Goal: Task Accomplishment & Management: Use online tool/utility

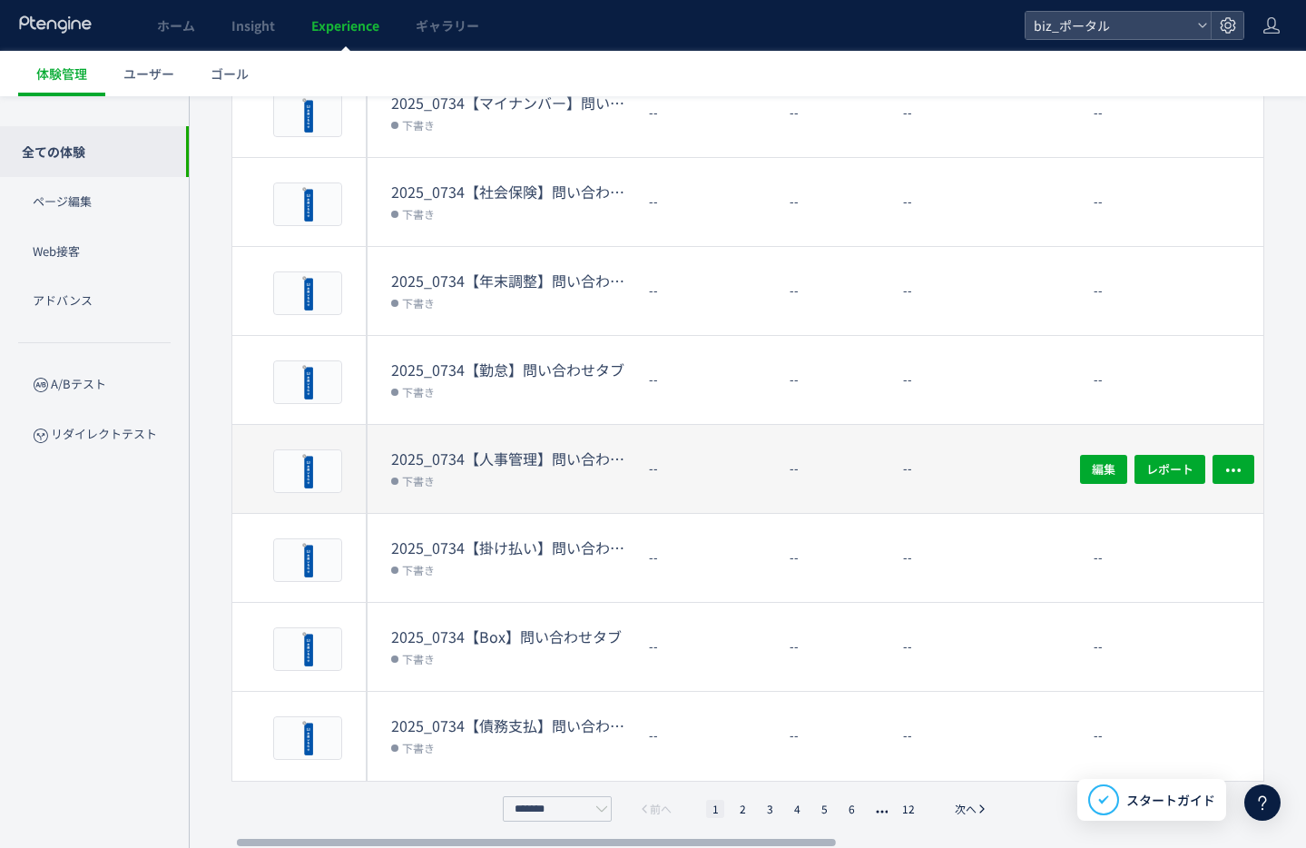
scroll to position [0, 4]
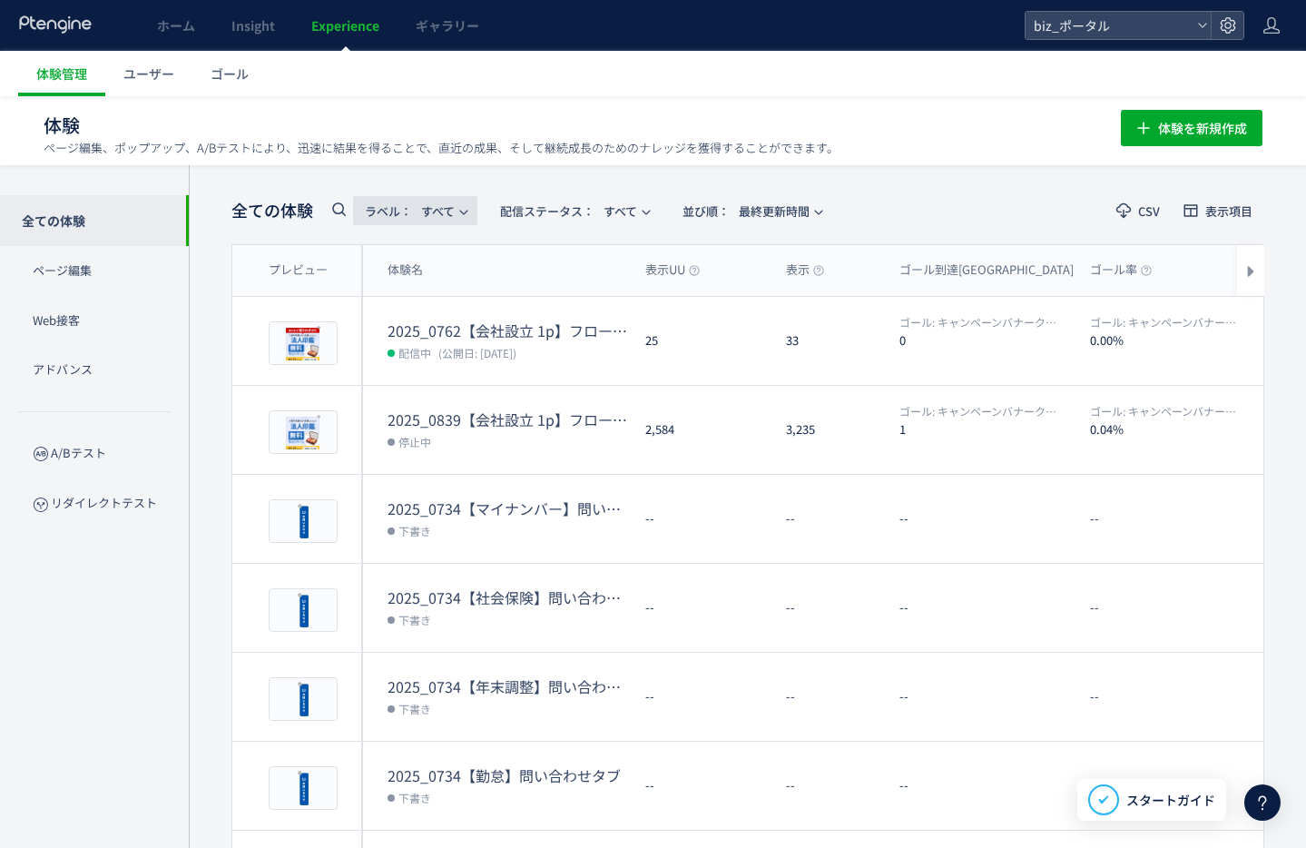
click at [444, 201] on span "ラベル： すべて" at bounding box center [410, 211] width 90 height 30
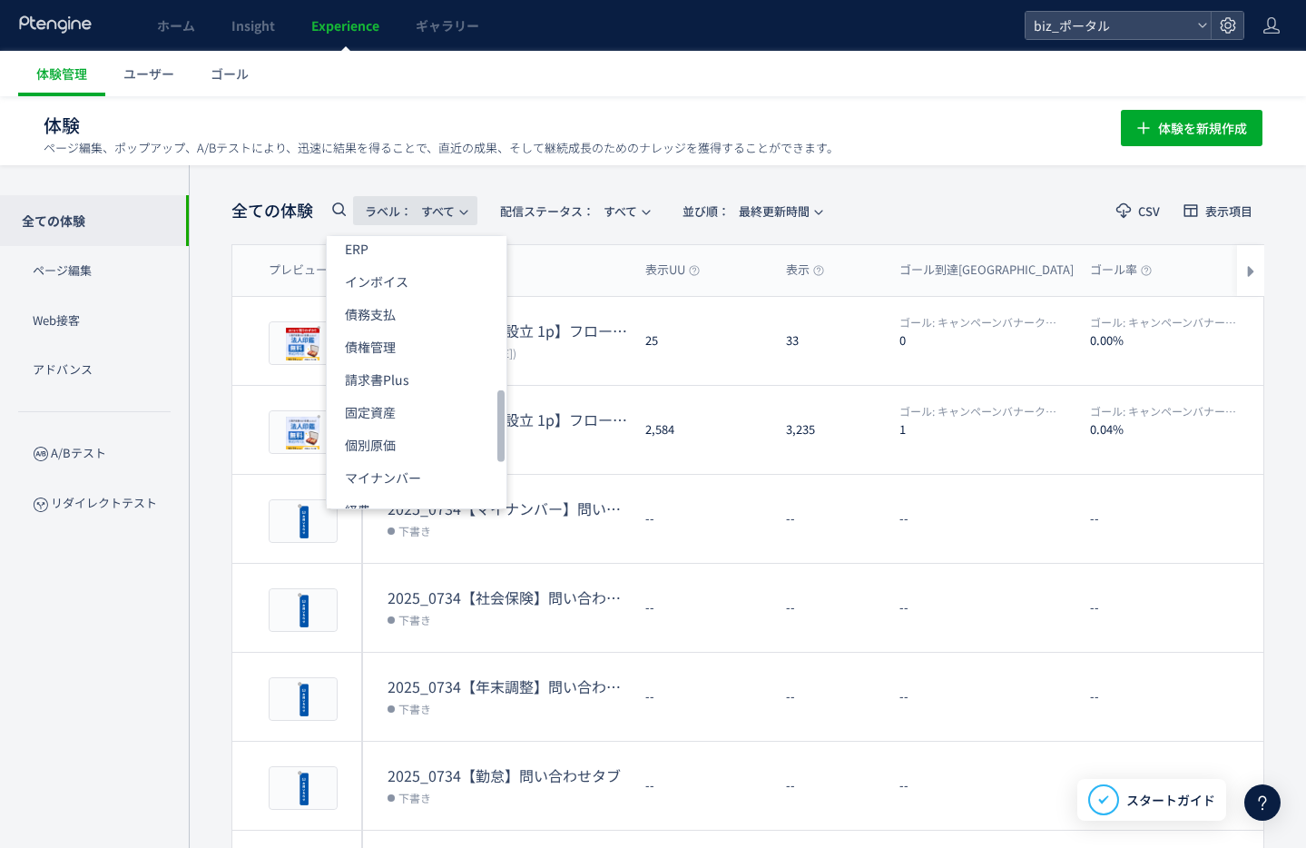
scroll to position [759, 0]
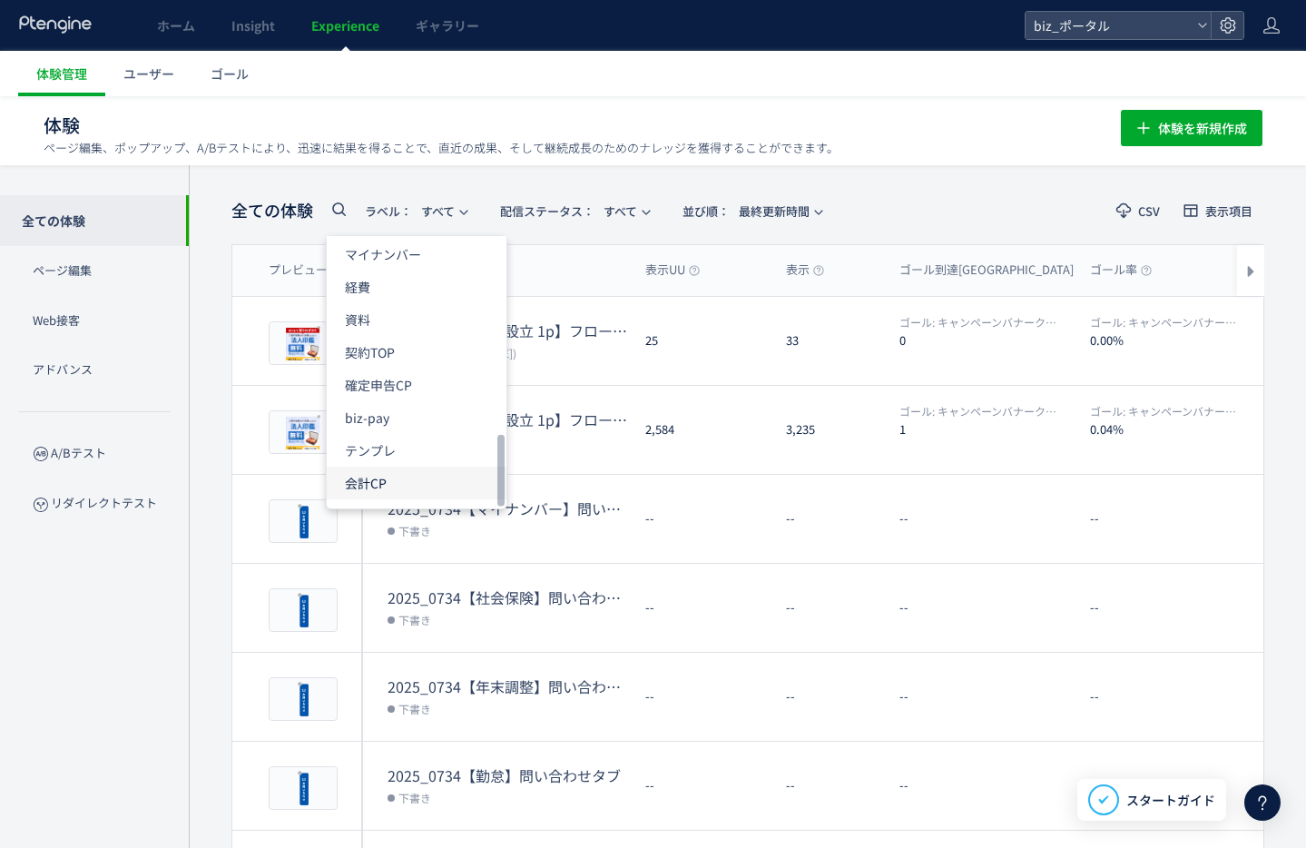
click at [373, 485] on p "会計CP" at bounding box center [406, 482] width 122 height 33
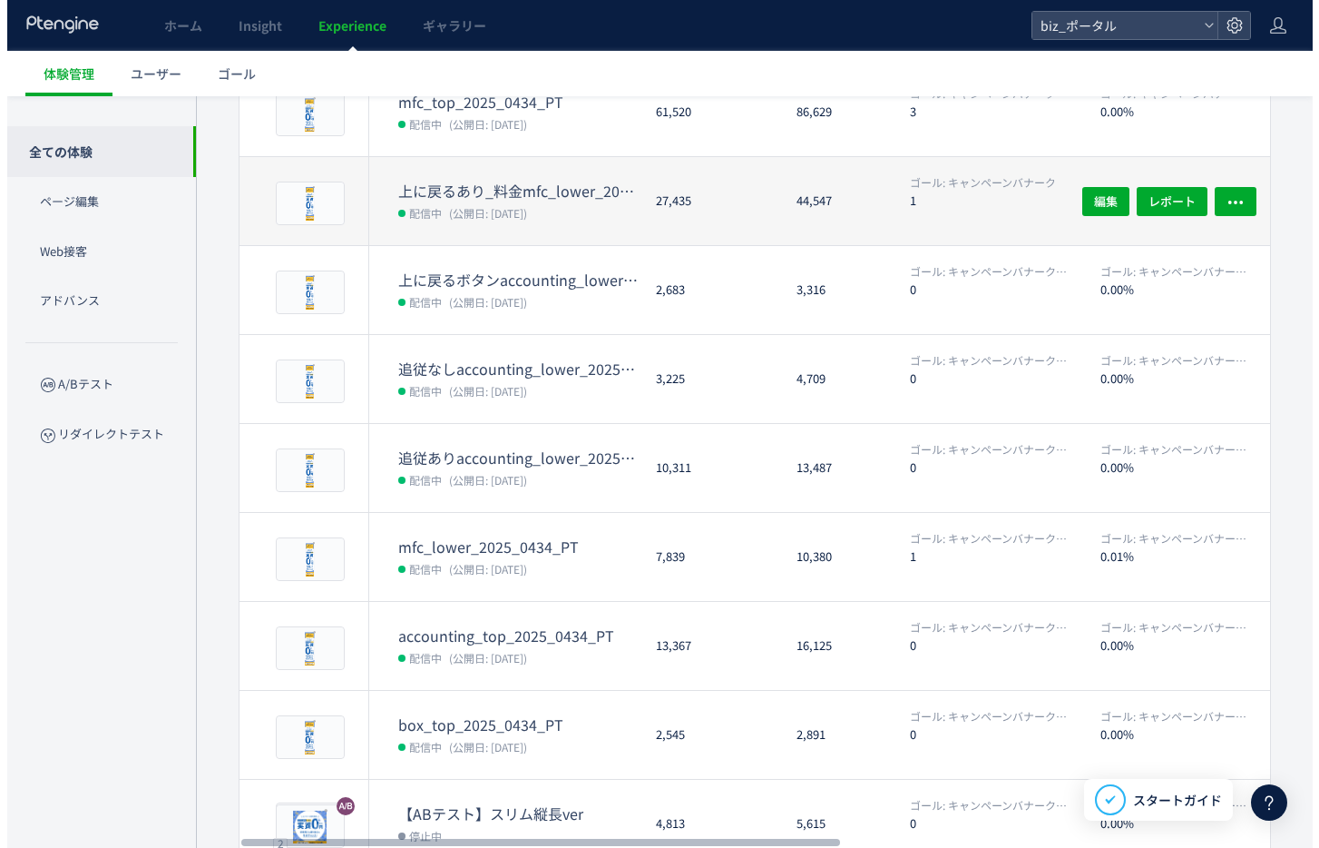
scroll to position [348, 0]
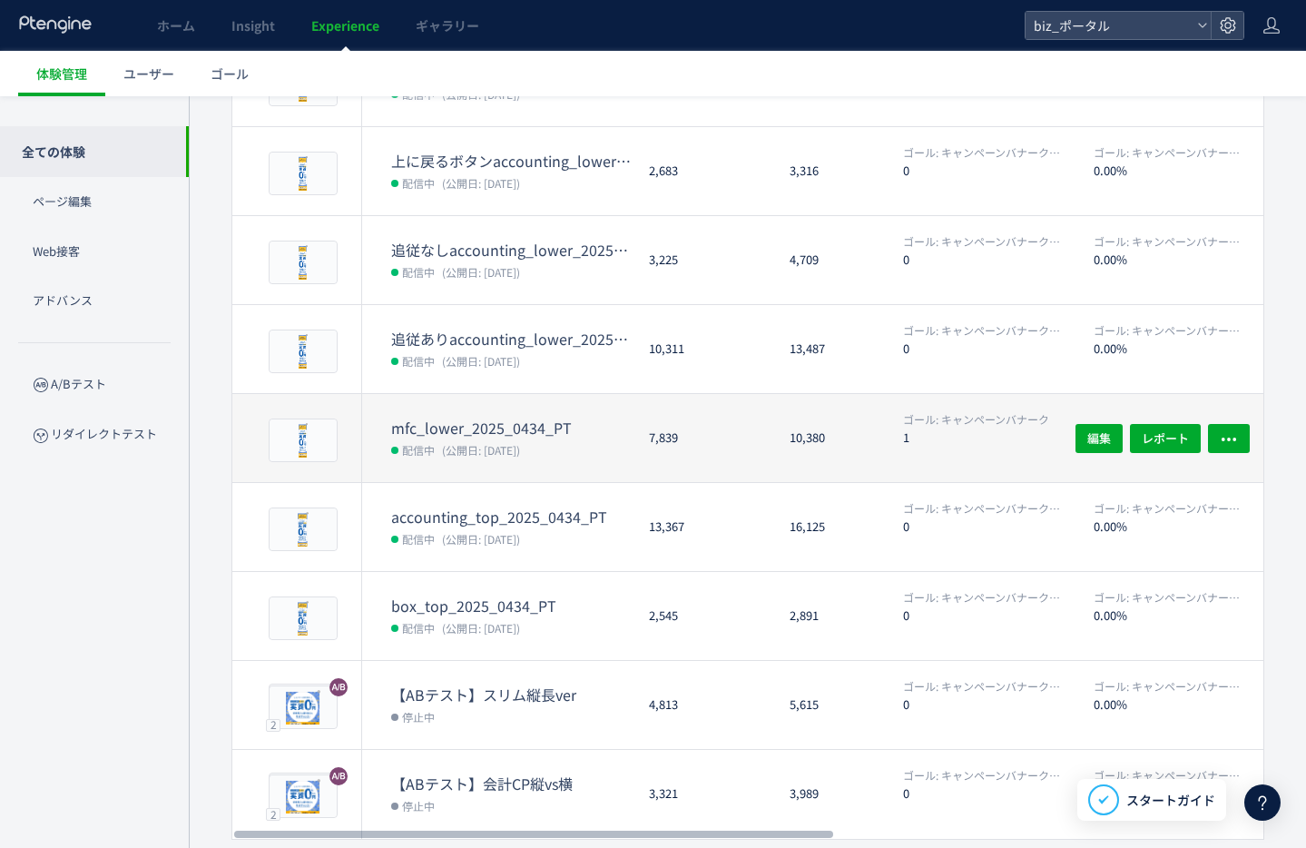
click at [490, 427] on dt "mfc_lower_2025_0434_PT" at bounding box center [512, 427] width 243 height 21
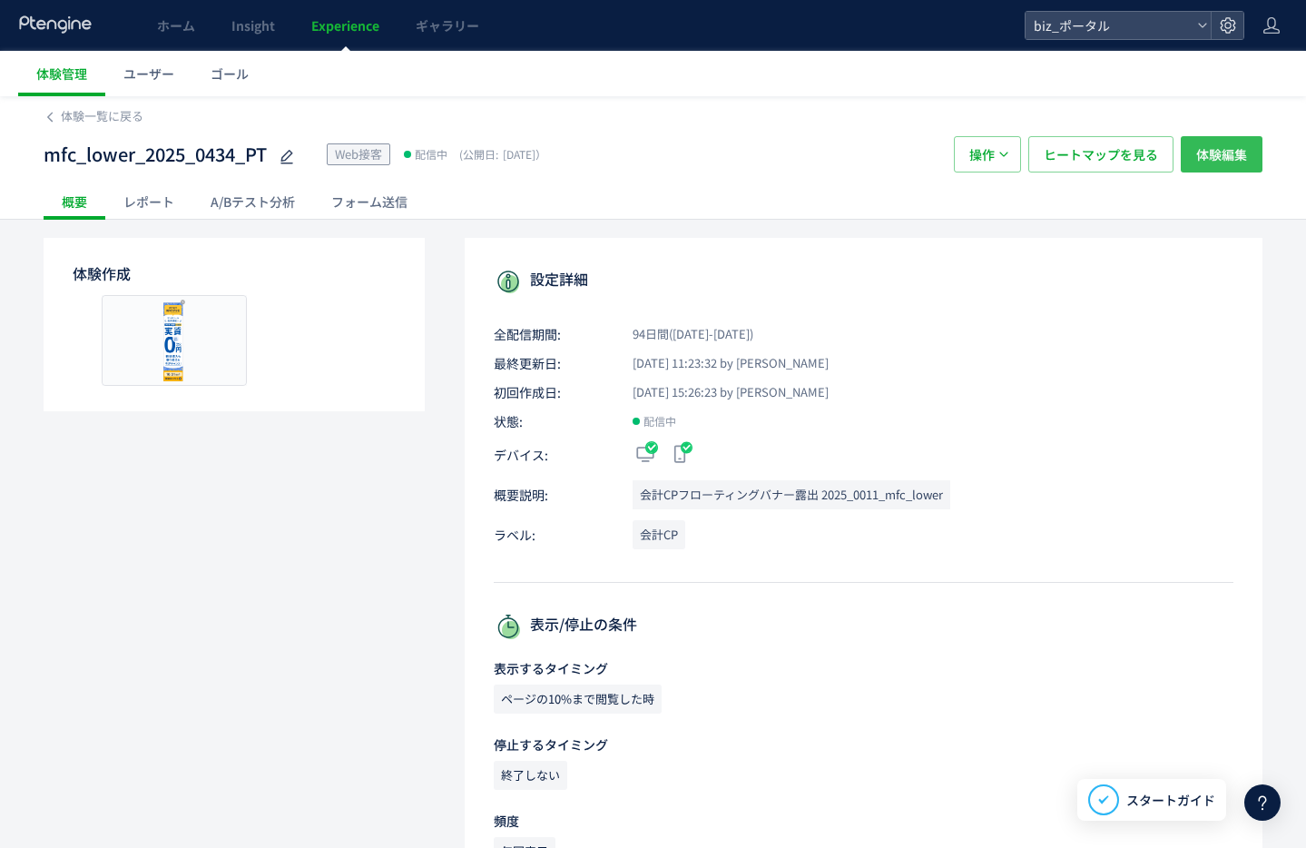
click at [1229, 152] on span "体験編集" at bounding box center [1221, 154] width 51 height 36
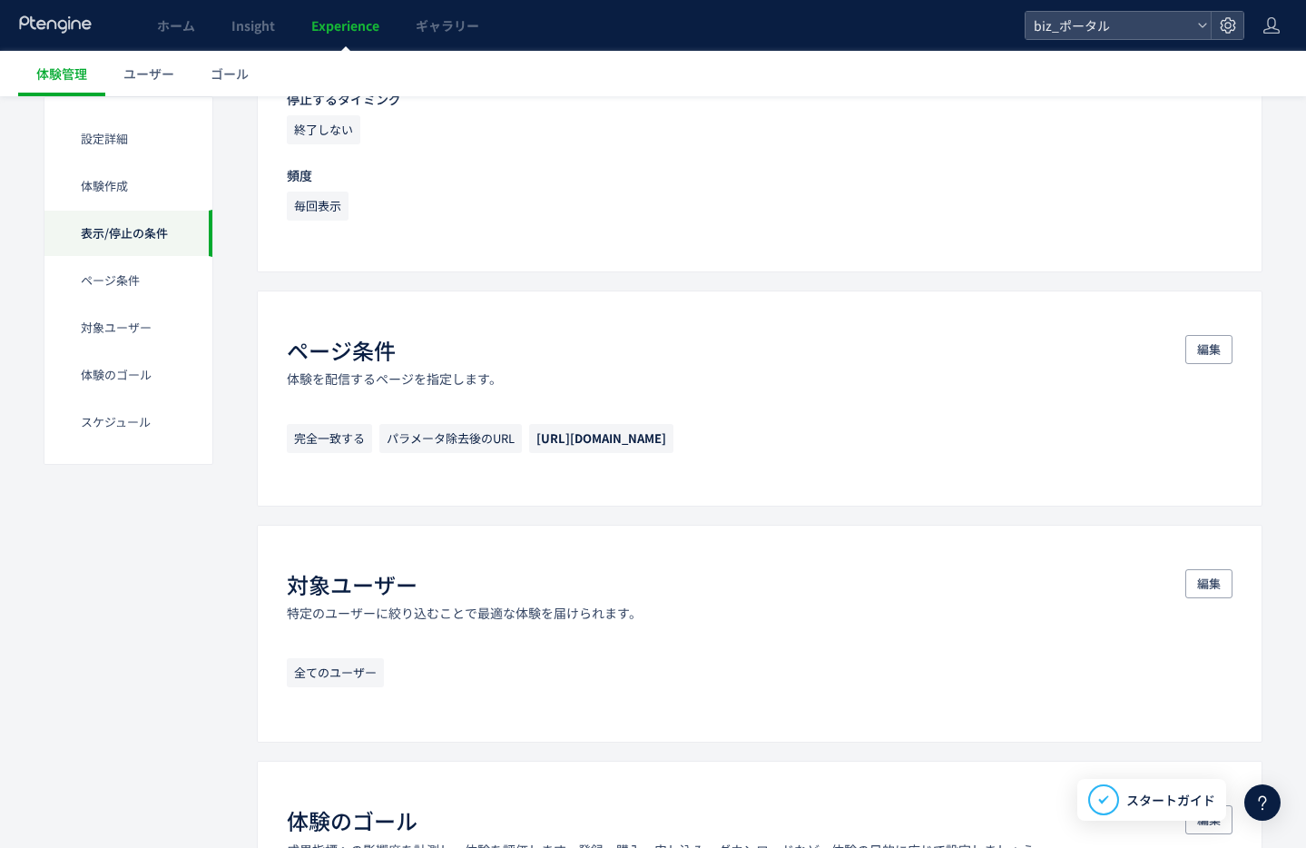
scroll to position [987, 0]
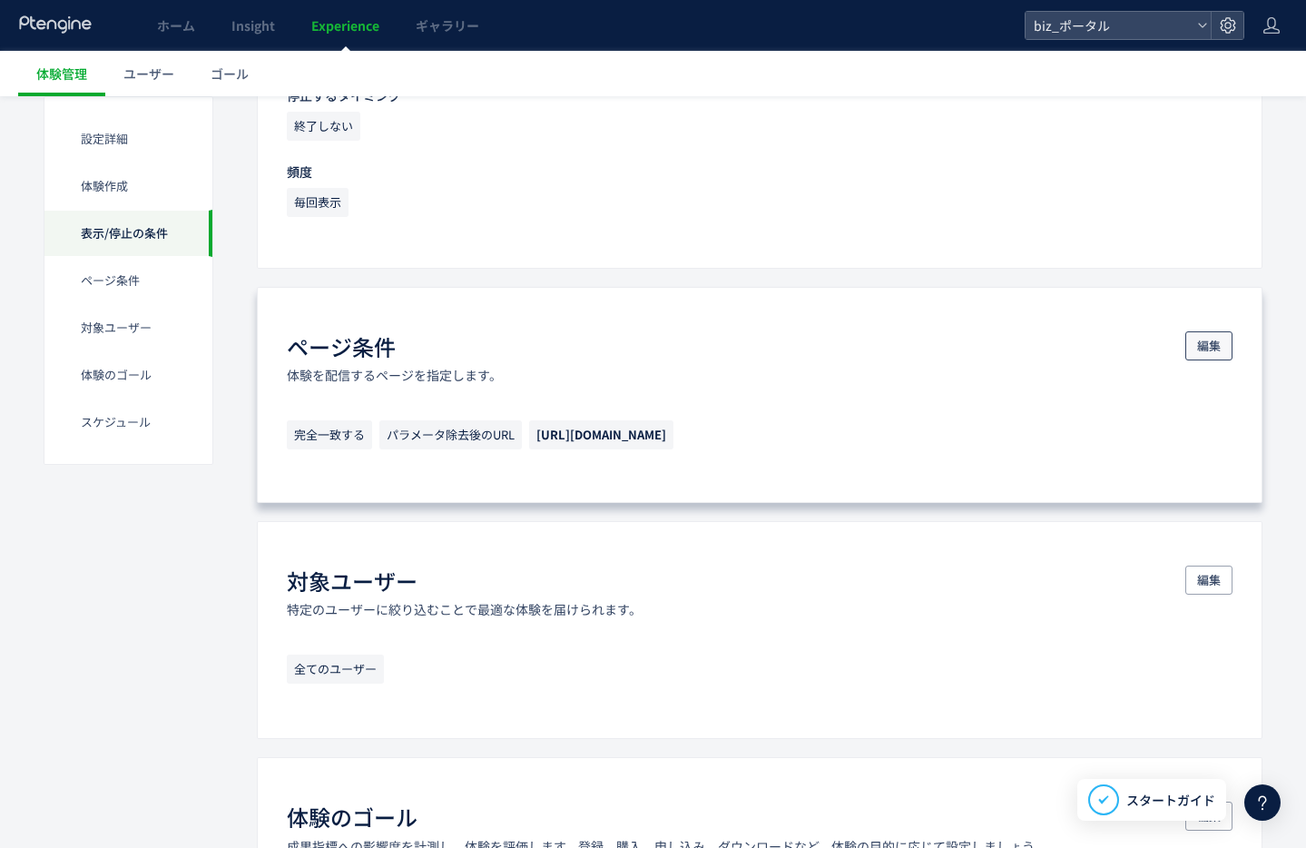
click at [1210, 344] on span "編集" at bounding box center [1209, 345] width 24 height 29
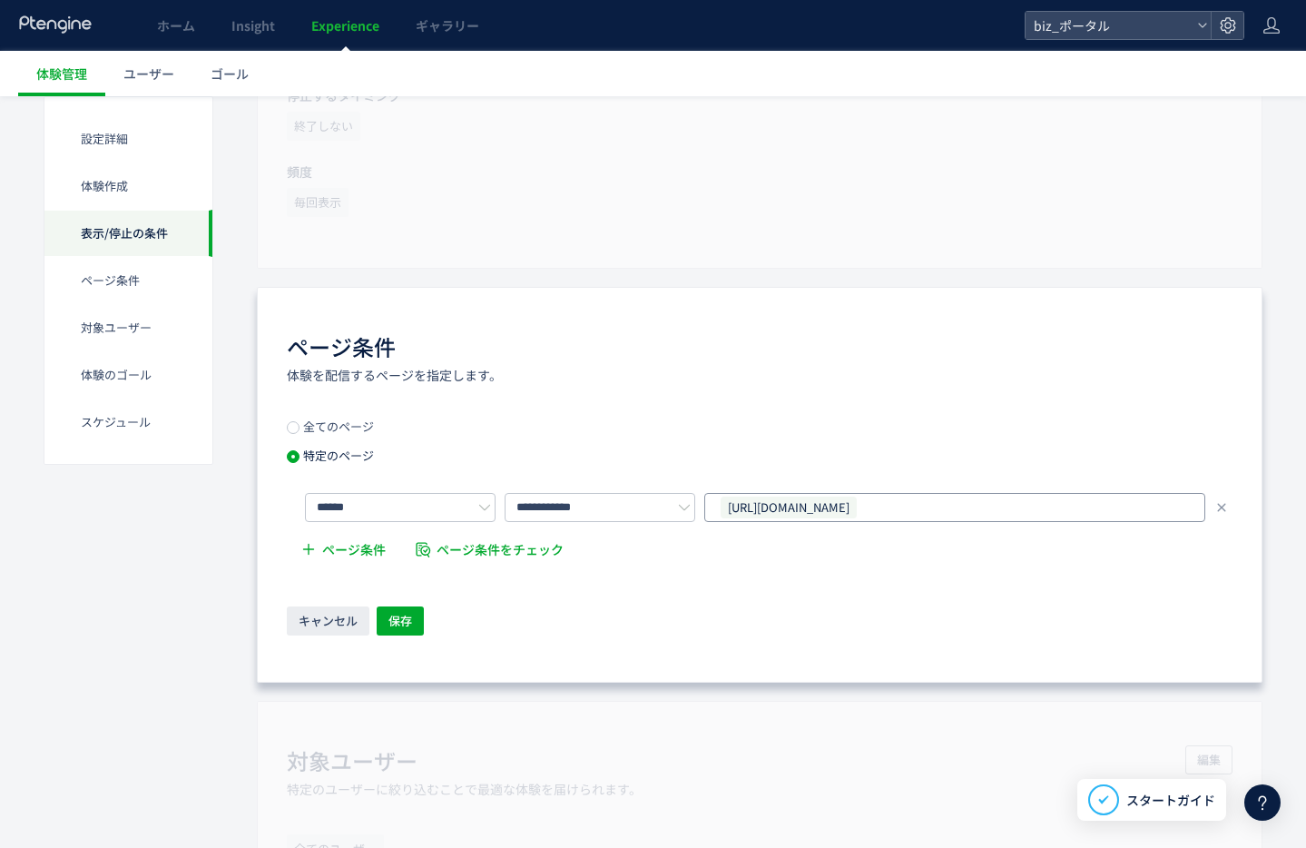
click at [1008, 505] on div "[URL][DOMAIN_NAME]" at bounding box center [948, 507] width 458 height 27
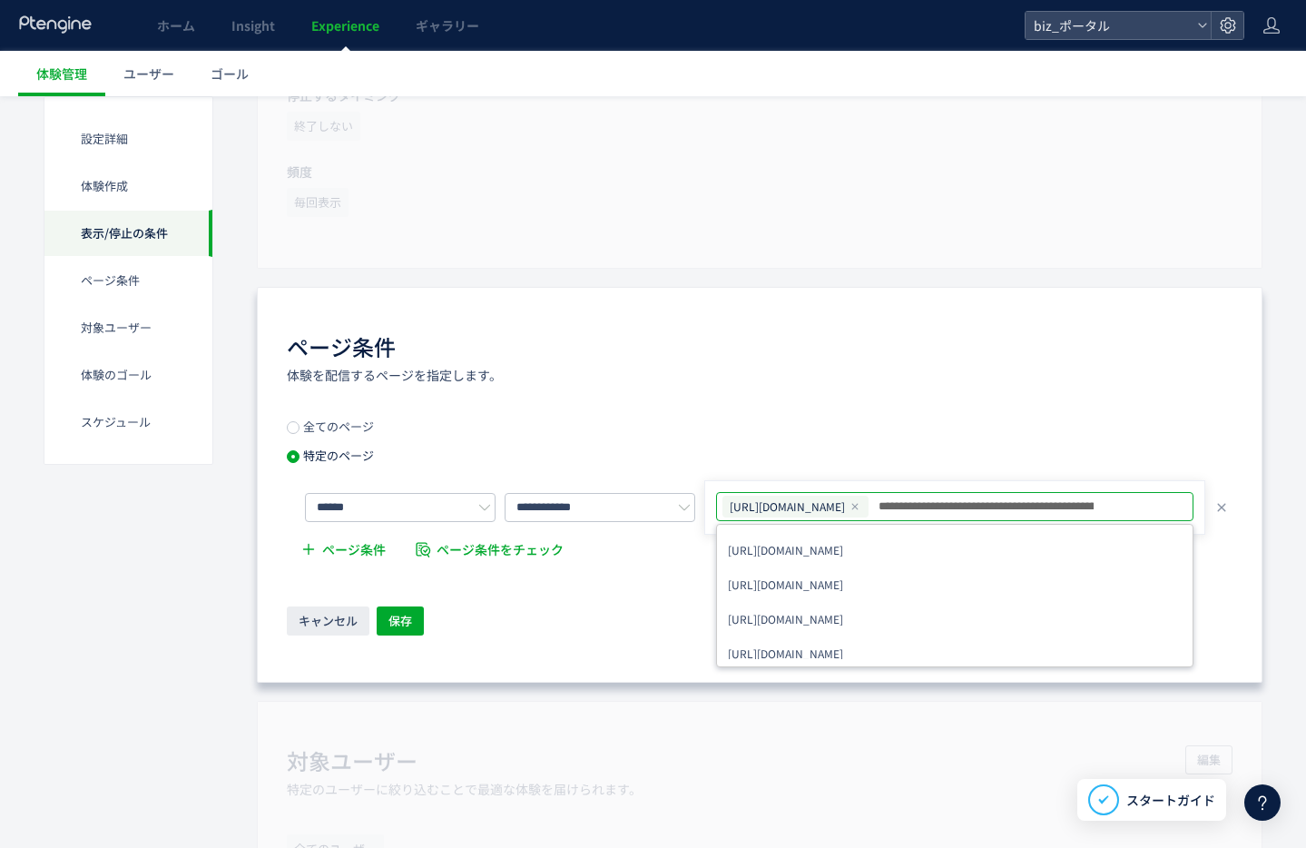
scroll to position [0, 74]
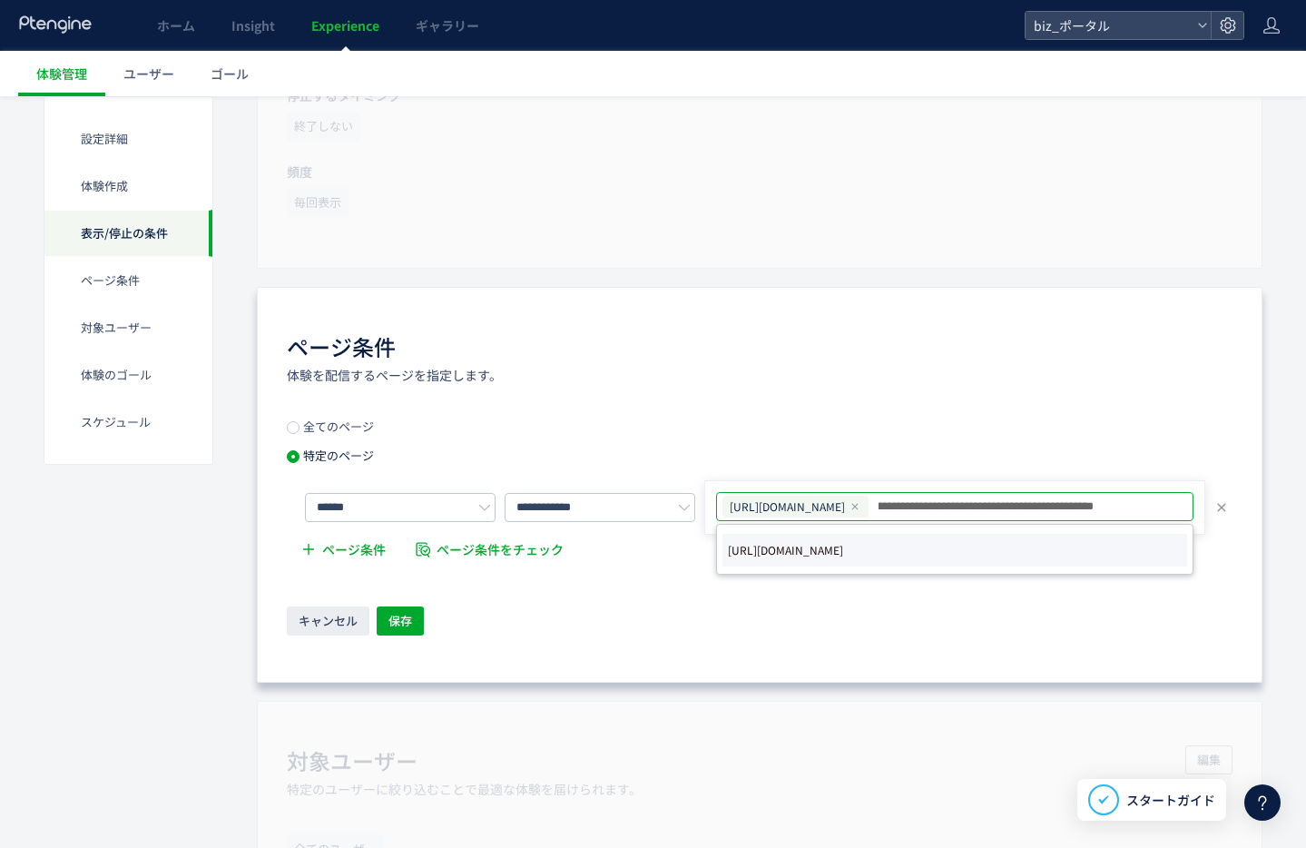
type input "**********"
click at [843, 552] on span "[URL][DOMAIN_NAME]" at bounding box center [785, 549] width 115 height 25
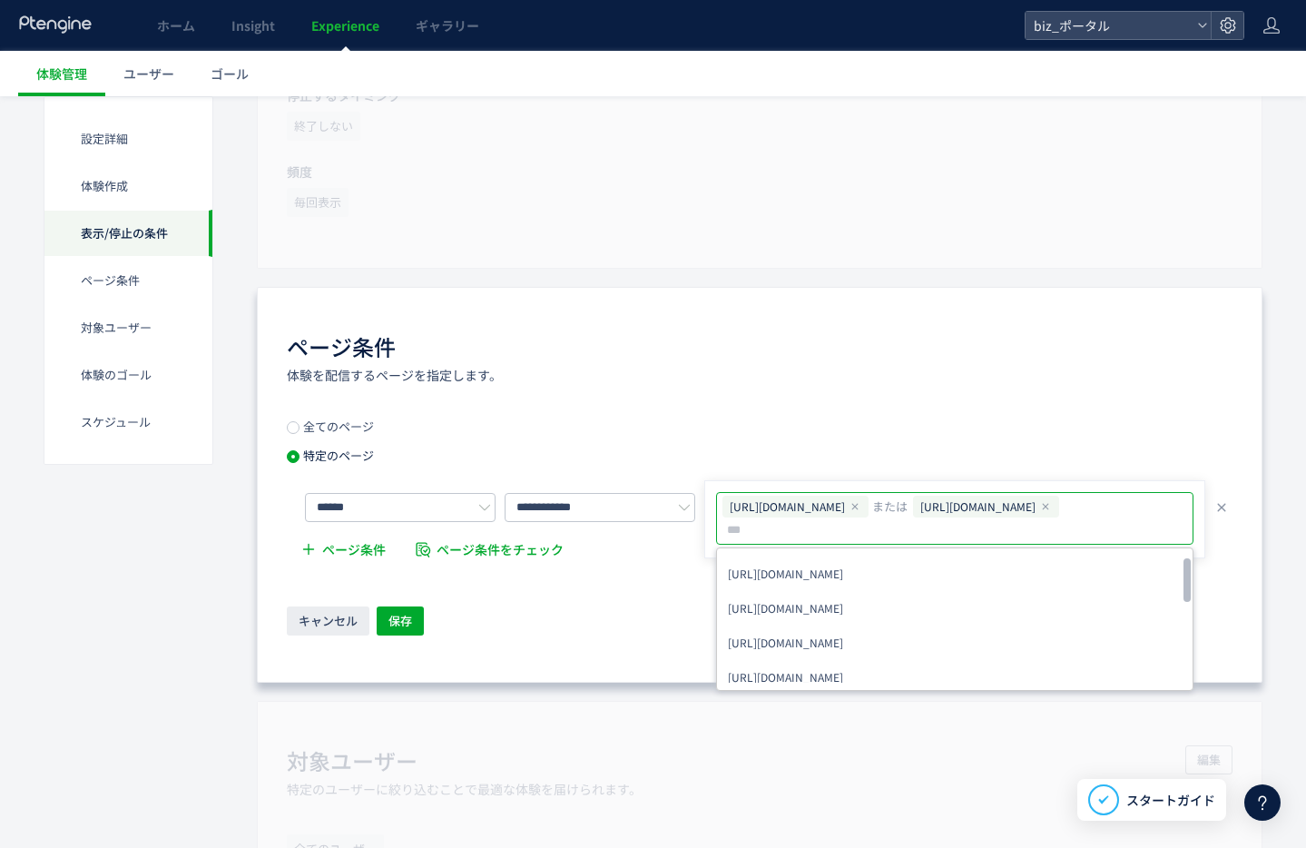
scroll to position [0, 0]
click at [1087, 368] on div "ページ条件 体験を配信するページを指定します。" at bounding box center [760, 357] width 946 height 53
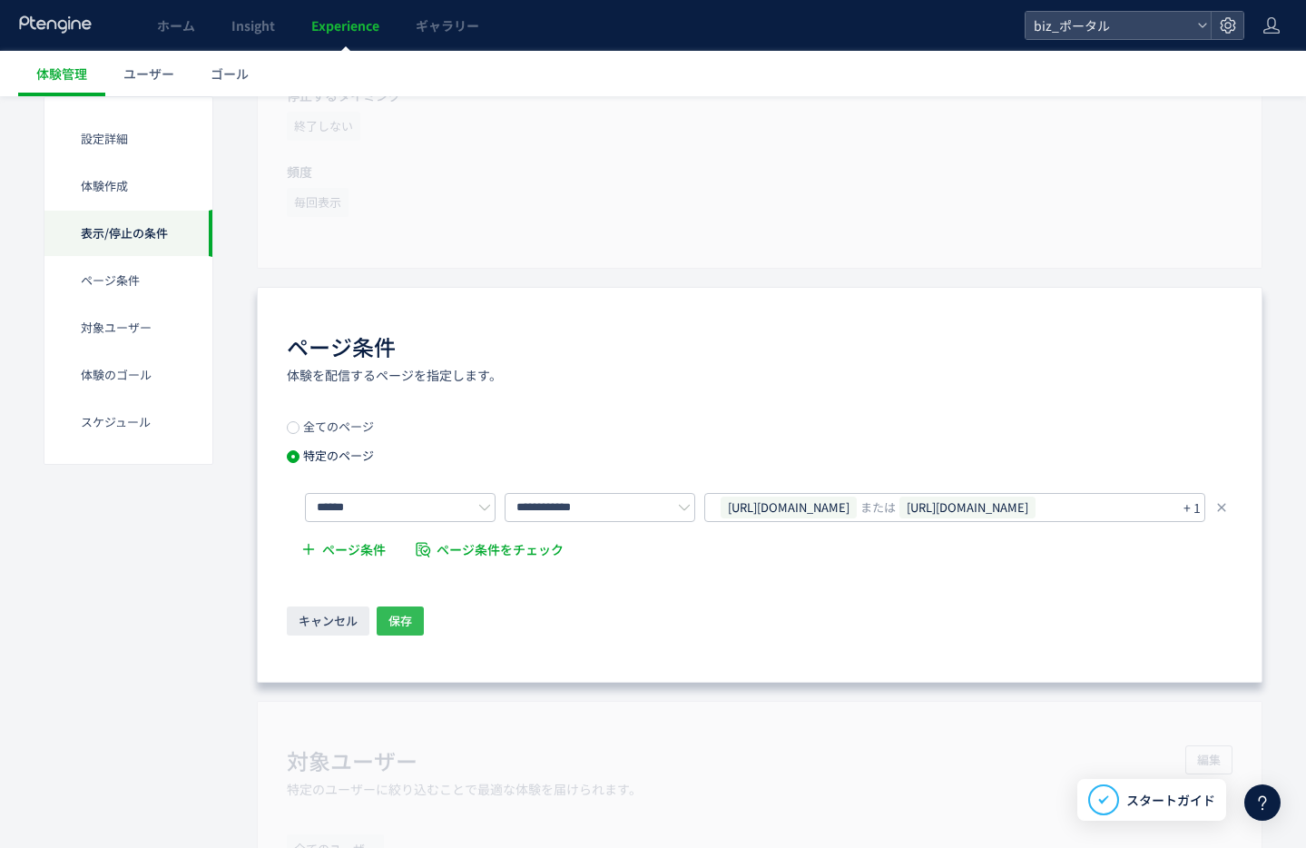
click at [395, 619] on span "保存" at bounding box center [400, 620] width 24 height 29
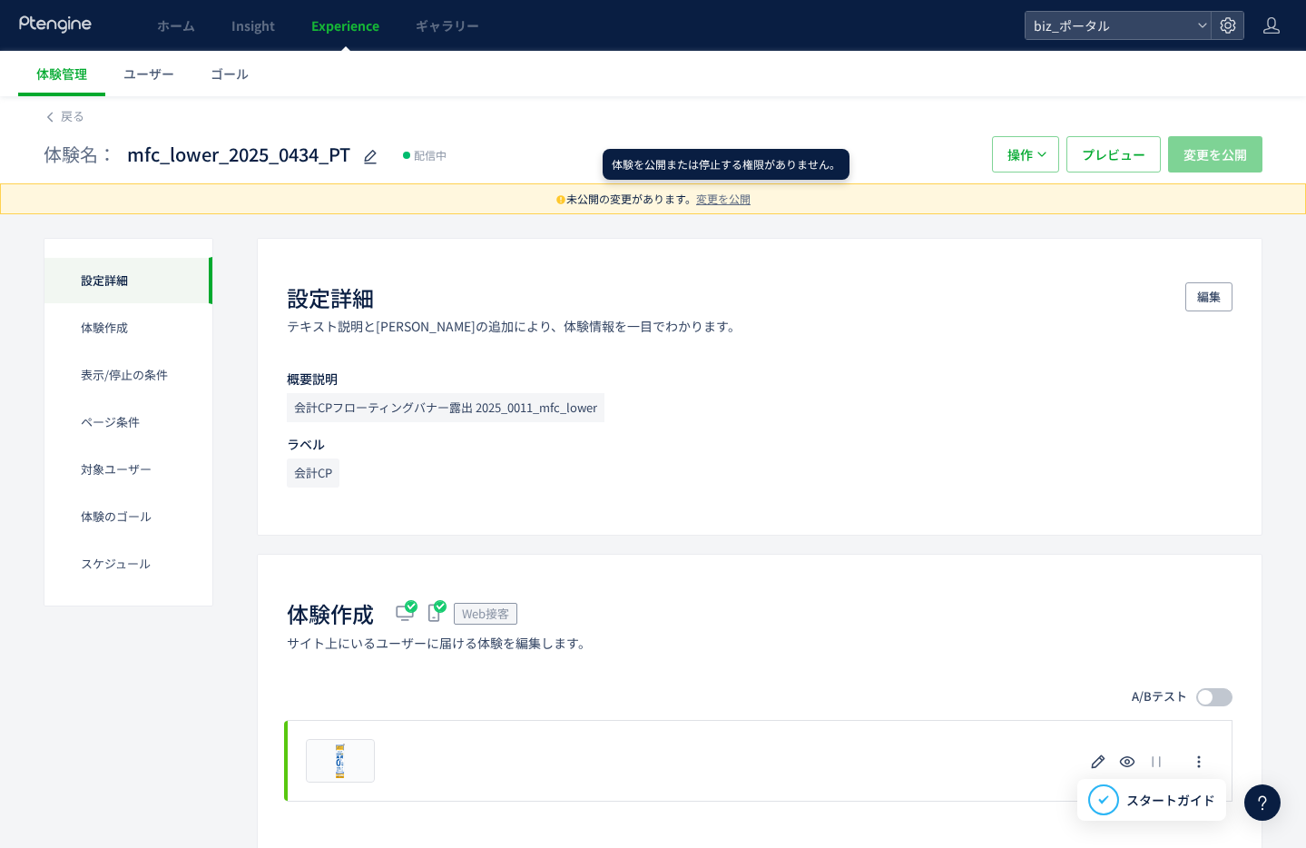
click at [728, 197] on span "変更を公開" at bounding box center [723, 198] width 54 height 15
click at [1278, 28] on icon at bounding box center [1271, 25] width 18 height 18
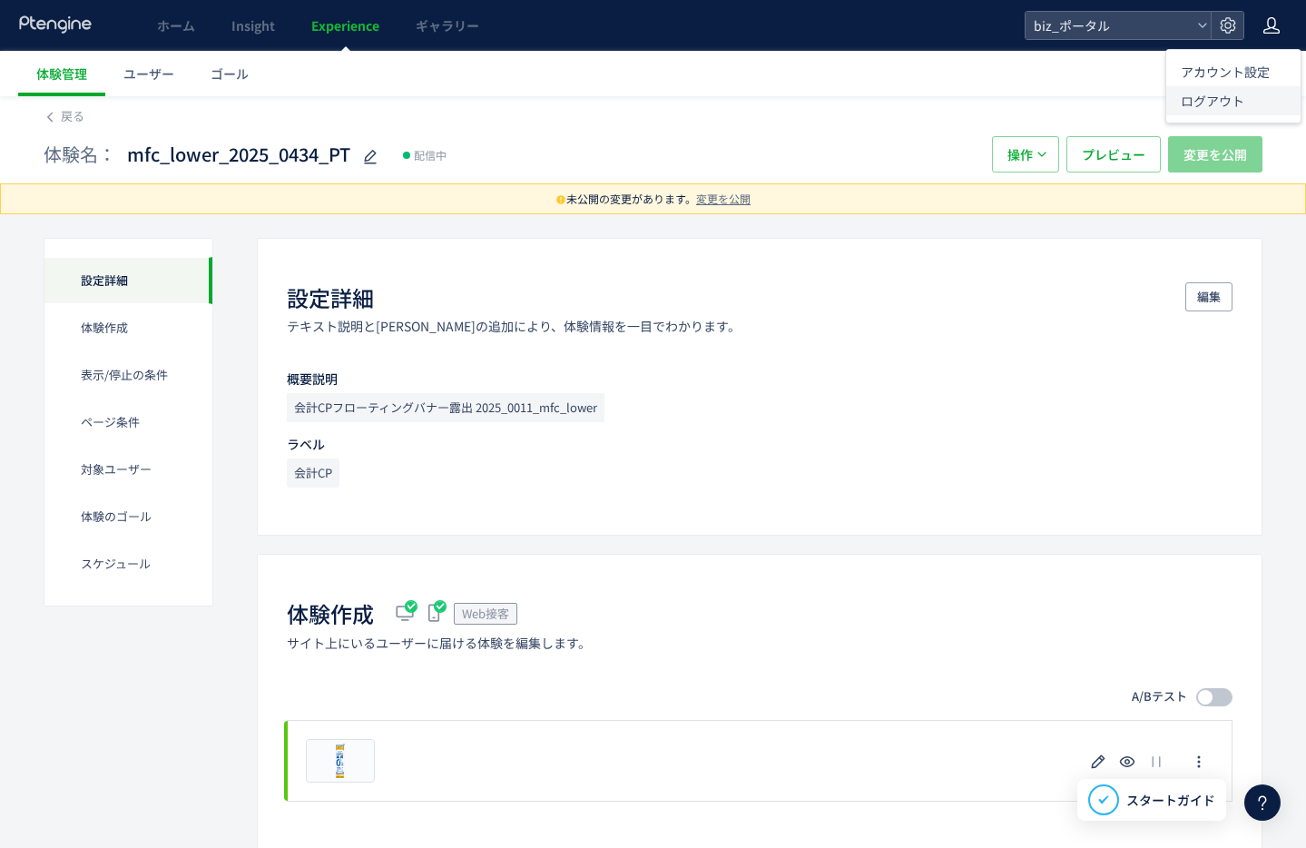
click at [1246, 94] on li "ログアウト" at bounding box center [1233, 100] width 134 height 29
